Goal: Information Seeking & Learning: Compare options

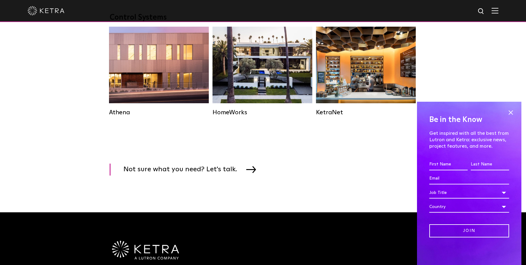
scroll to position [938, 0]
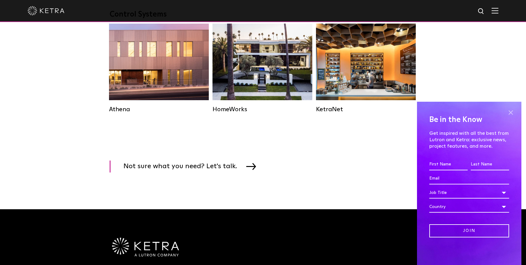
click at [511, 111] on span at bounding box center [510, 112] width 9 height 9
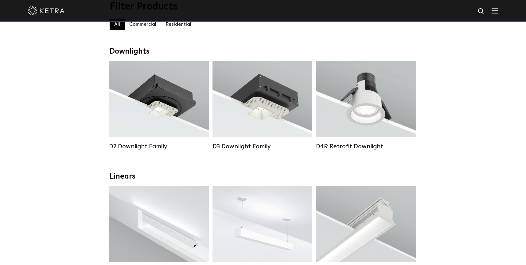
scroll to position [0, 0]
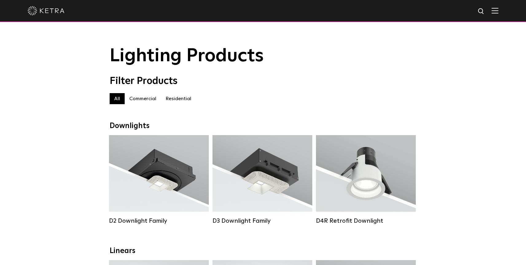
click at [172, 101] on label "Residential" at bounding box center [178, 98] width 35 height 11
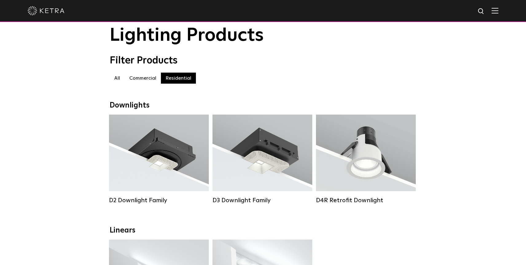
scroll to position [28, 0]
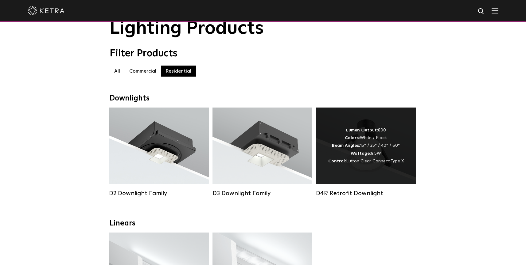
click at [363, 195] on div "D4R Retrofit Downlight" at bounding box center [366, 193] width 100 height 7
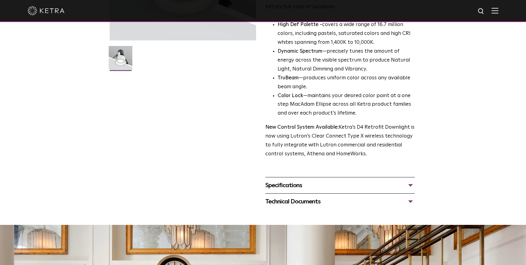
scroll to position [154, 0]
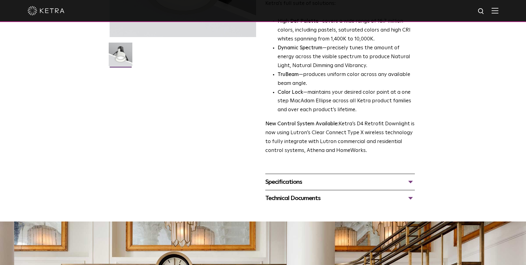
click at [292, 183] on div "Specifications" at bounding box center [339, 182] width 149 height 10
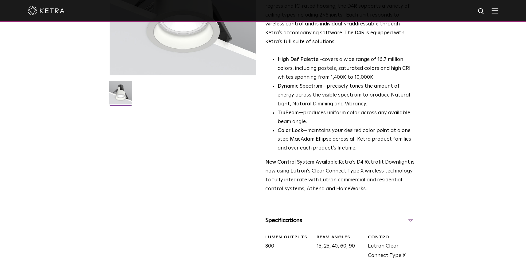
scroll to position [0, 0]
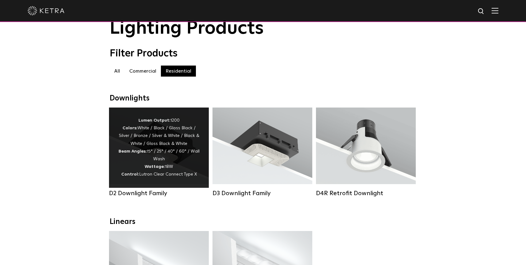
click at [158, 195] on div "D2 Downlight Family" at bounding box center [159, 193] width 100 height 7
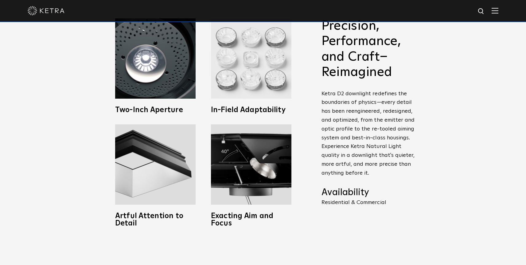
scroll to position [288, 0]
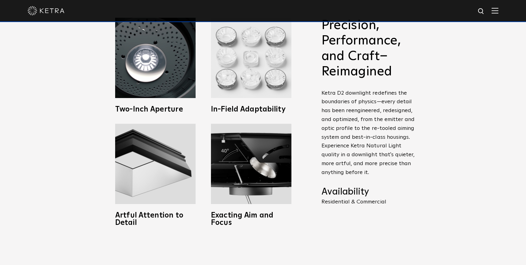
click at [268, 84] on img at bounding box center [251, 58] width 80 height 80
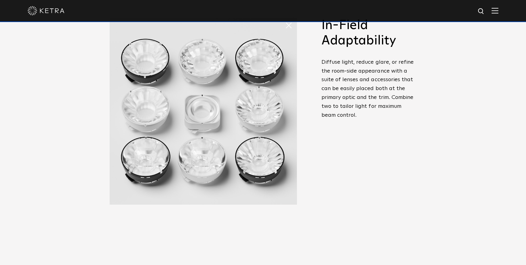
click at [328, 143] on div "Precision, Performance, and Craft–Reimagined Ketra D2 downlight redefines the b…" at bounding box center [368, 119] width 95 height 202
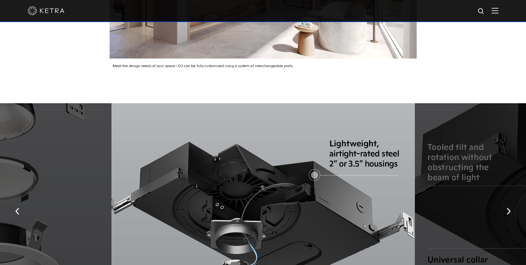
scroll to position [1026, 0]
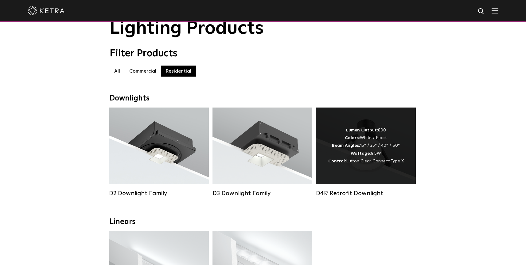
click at [349, 175] on div "Lumen Output: 800 Colors: White / Black Beam Angles: 15° / 25° / 40° / 60° Watt…" at bounding box center [366, 146] width 100 height 77
